Goal: Check status: Check status

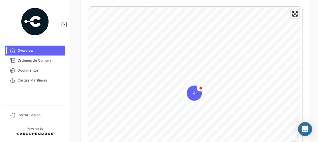
scroll to position [117, 0]
click at [195, 96] on div "4" at bounding box center [194, 92] width 15 height 15
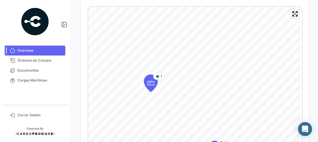
click at [153, 85] on icon "Map marker" at bounding box center [151, 83] width 8 height 12
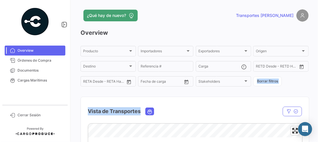
drag, startPoint x: 224, startPoint y: 109, endPoint x: 227, endPoint y: 74, distance: 34.3
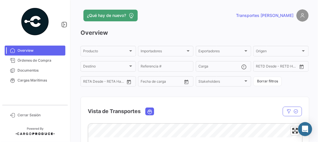
drag, startPoint x: 226, startPoint y: 111, endPoint x: 225, endPoint y: 91, distance: 20.4
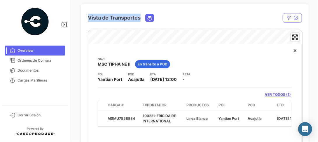
scroll to position [70, 0]
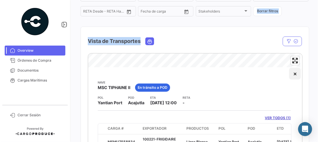
click at [292, 76] on button "×" at bounding box center [295, 74] width 12 height 12
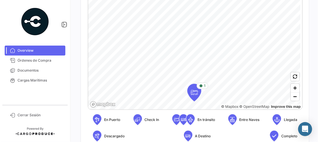
scroll to position [210, 0]
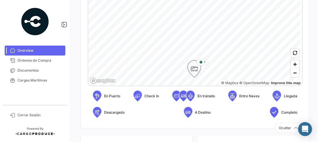
click at [202, 63] on icon "Map marker" at bounding box center [201, 62] width 4 height 4
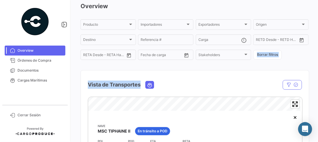
scroll to position [73, 0]
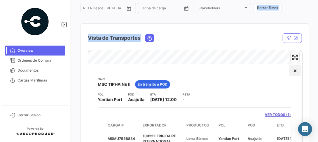
click at [296, 72] on button "×" at bounding box center [295, 70] width 12 height 12
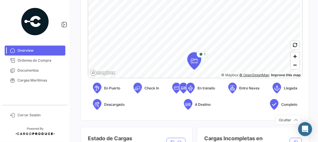
scroll to position [167, 0]
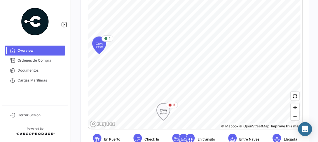
click at [172, 106] on div "3" at bounding box center [171, 104] width 7 height 5
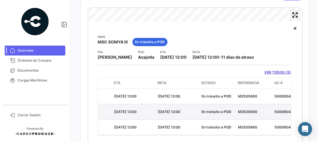
scroll to position [73, 0]
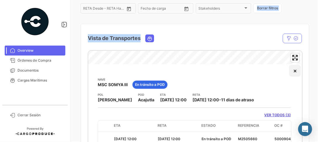
click at [293, 70] on button "×" at bounding box center [295, 71] width 12 height 12
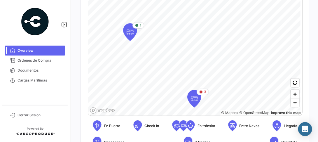
scroll to position [190, 0]
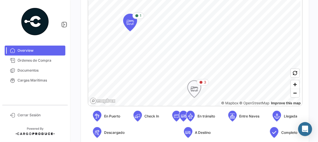
click at [197, 86] on icon "Map marker" at bounding box center [194, 89] width 8 height 12
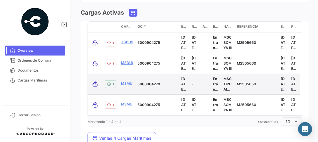
scroll to position [570, 0]
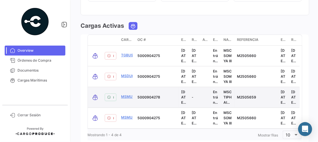
click at [146, 97] on p "5000904278" at bounding box center [156, 97] width 39 height 5
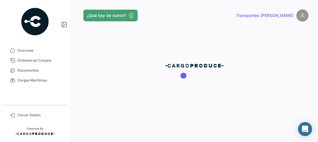
click at [130, 97] on div at bounding box center [194, 71] width 247 height 142
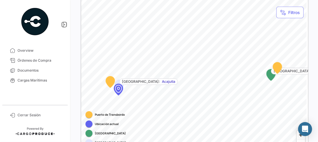
scroll to position [373, 0]
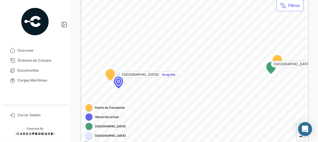
drag, startPoint x: 295, startPoint y: 64, endPoint x: 274, endPoint y: 67, distance: 21.0
click at [274, 67] on span "[GEOGRAPHIC_DATA]:" at bounding box center [293, 64] width 38 height 5
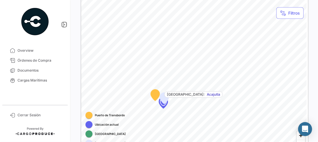
scroll to position [371, 0]
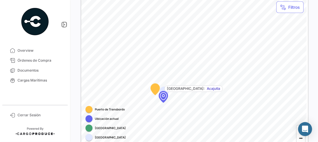
click at [165, 96] on div "Map marker" at bounding box center [163, 96] width 53 height 53
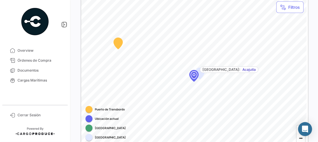
click at [205, 84] on div "Map marker" at bounding box center [193, 75] width 53 height 53
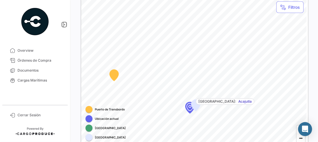
click at [199, 104] on icon "Map marker" at bounding box center [195, 105] width 9 height 11
click at [189, 108] on div "Map marker" at bounding box center [189, 107] width 53 height 53
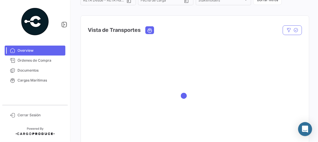
scroll to position [140, 0]
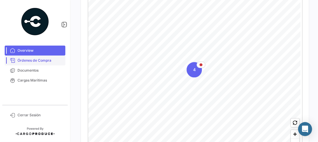
click at [48, 63] on link "Órdenes de Compra" at bounding box center [35, 60] width 61 height 10
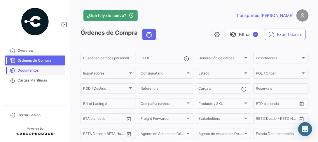
click at [28, 67] on link "Documentos" at bounding box center [35, 70] width 61 height 10
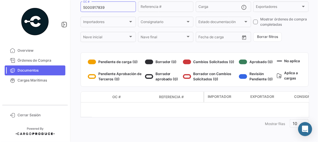
scroll to position [53, 0]
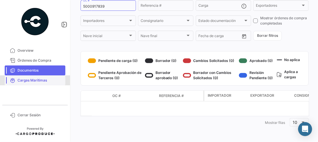
click at [42, 81] on span "Cargas Marítimas" at bounding box center [41, 80] width 46 height 5
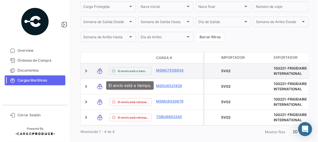
click at [125, 73] on span "El envío está a tiempo." at bounding box center [133, 71] width 31 height 5
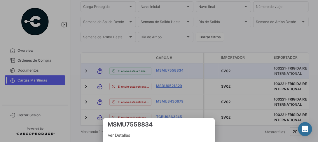
click at [135, 123] on h3 "MSMU7558834" at bounding box center [159, 124] width 103 height 8
copy h3 "MSMU7558834"
